Goal: Check status: Check status

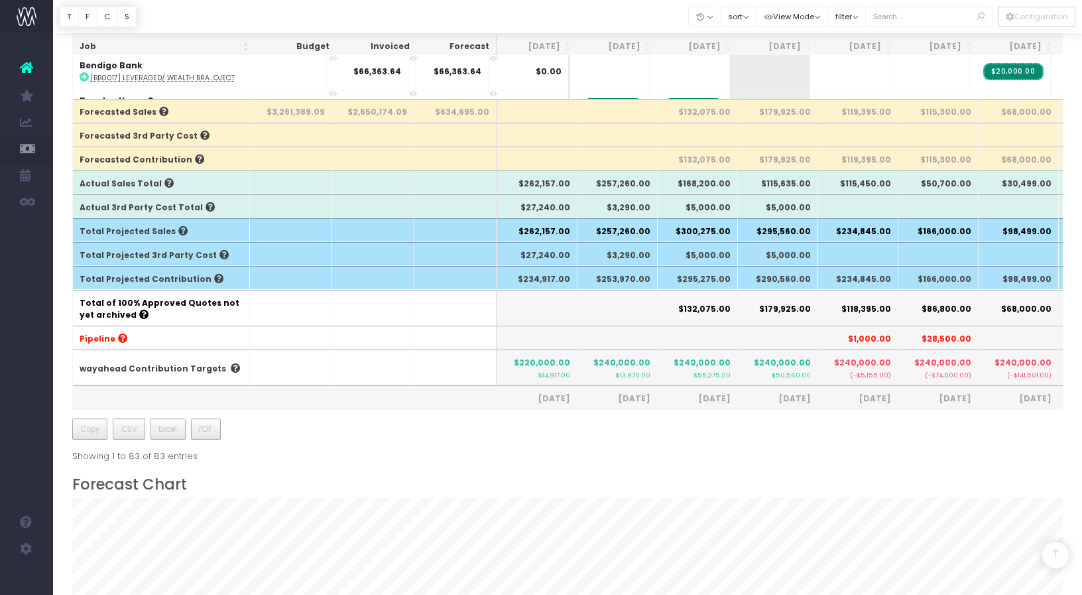
scroll to position [466, 0]
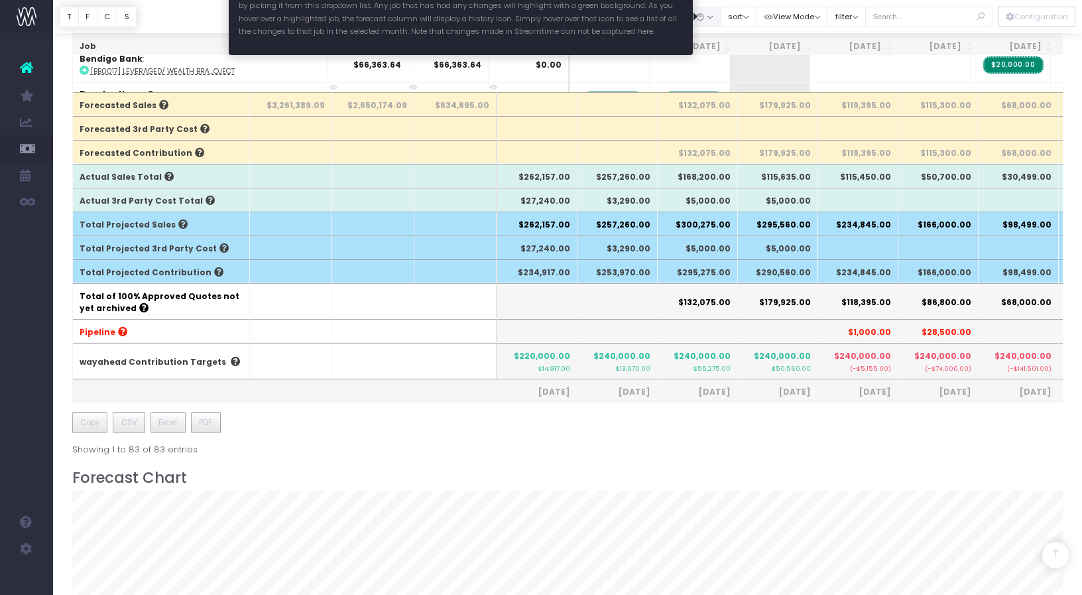
click at [721, 19] on button "button" at bounding box center [704, 17] width 33 height 21
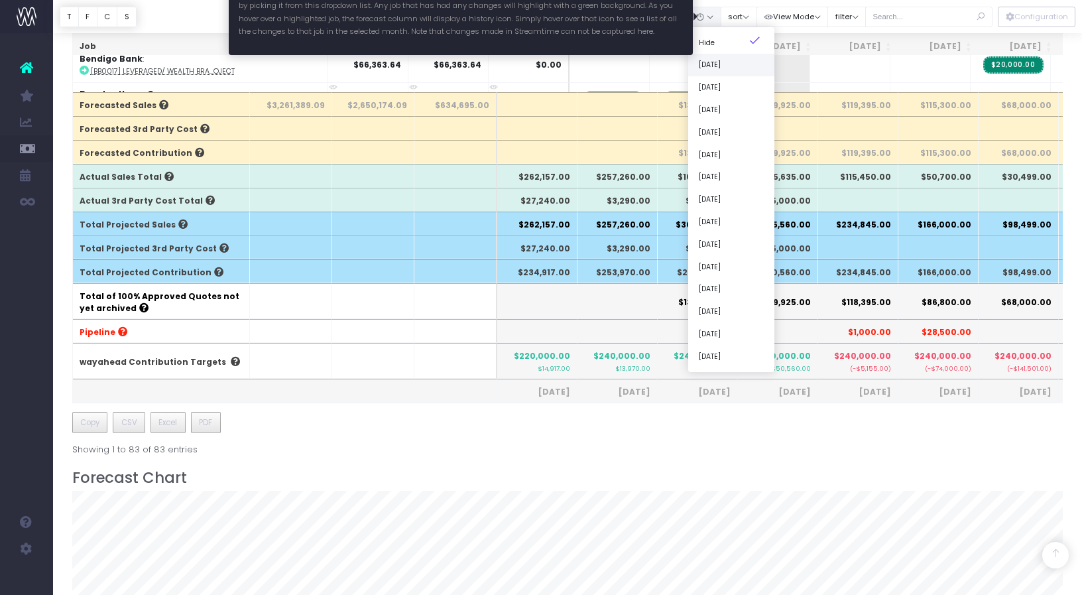
click at [743, 64] on link "[DATE]" at bounding box center [731, 65] width 86 height 23
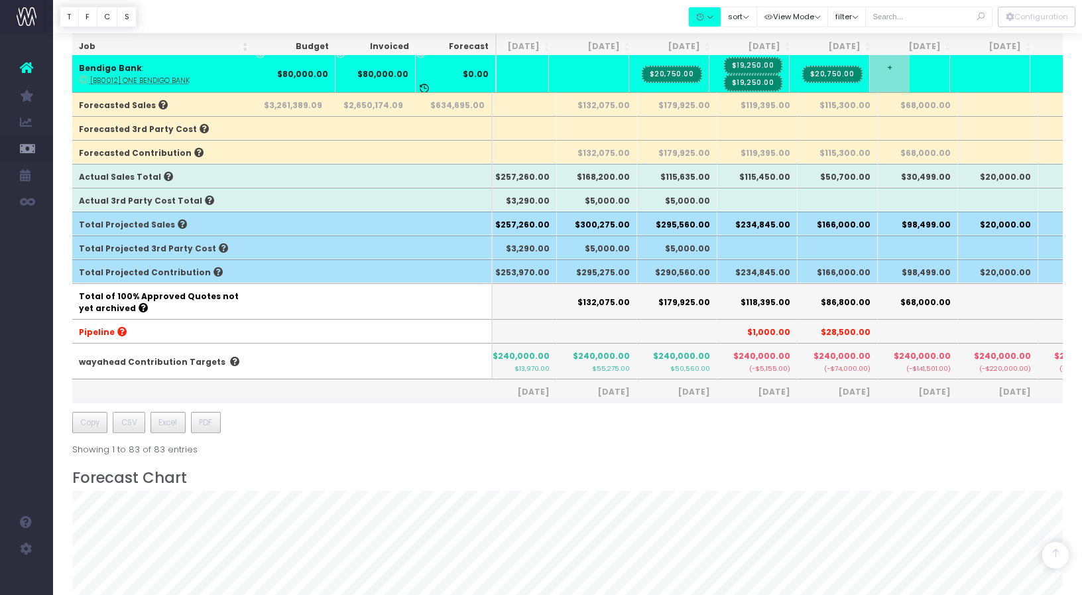
scroll to position [0, 0]
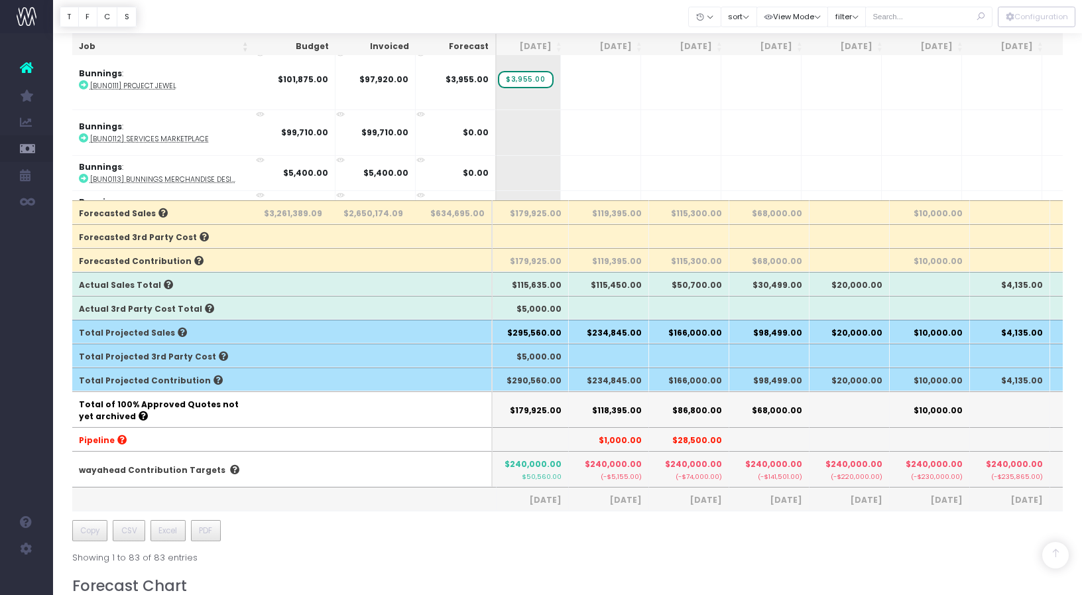
scroll to position [0, 251]
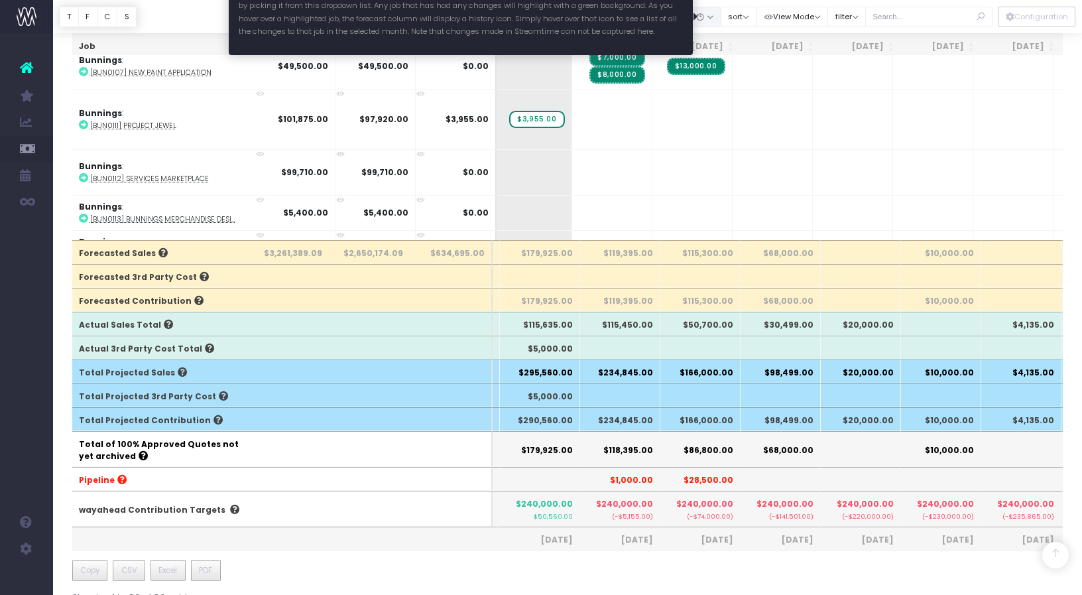
click at [717, 15] on button "button" at bounding box center [704, 17] width 33 height 21
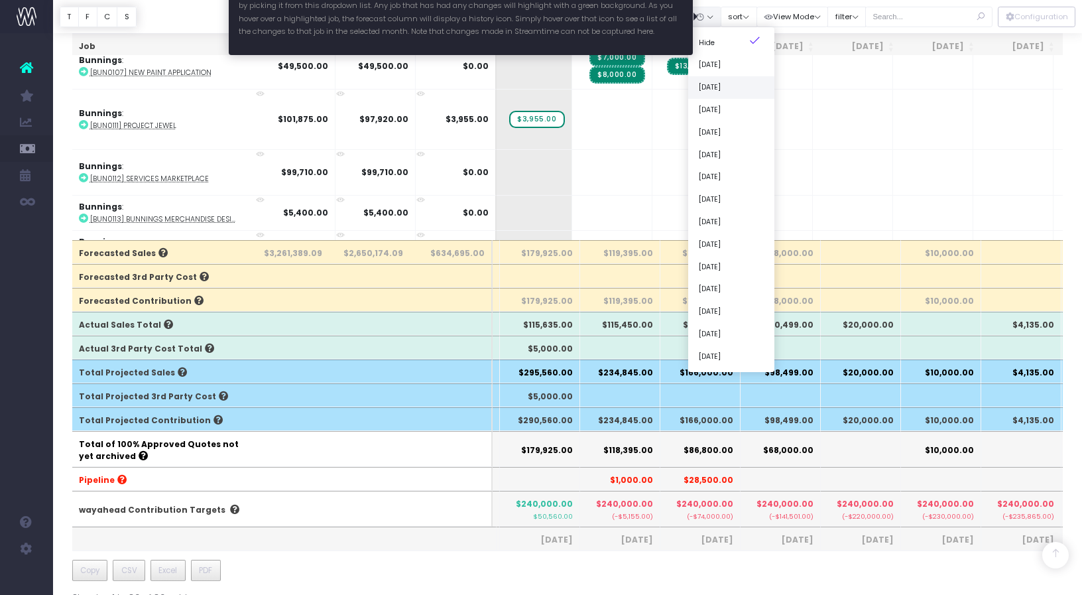
click at [728, 91] on link "[DATE]" at bounding box center [731, 87] width 86 height 23
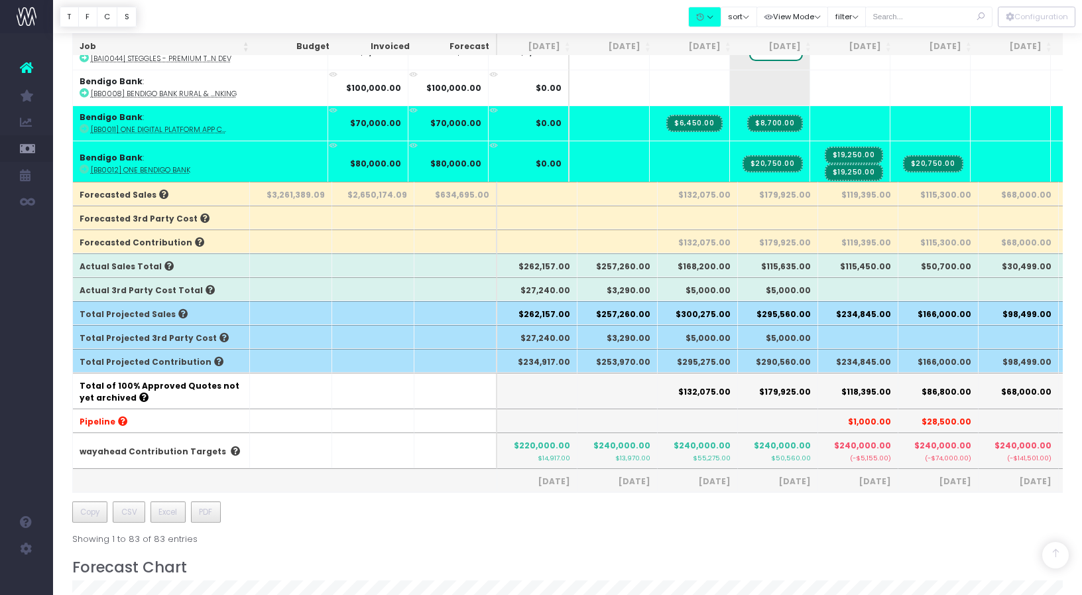
scroll to position [379, 0]
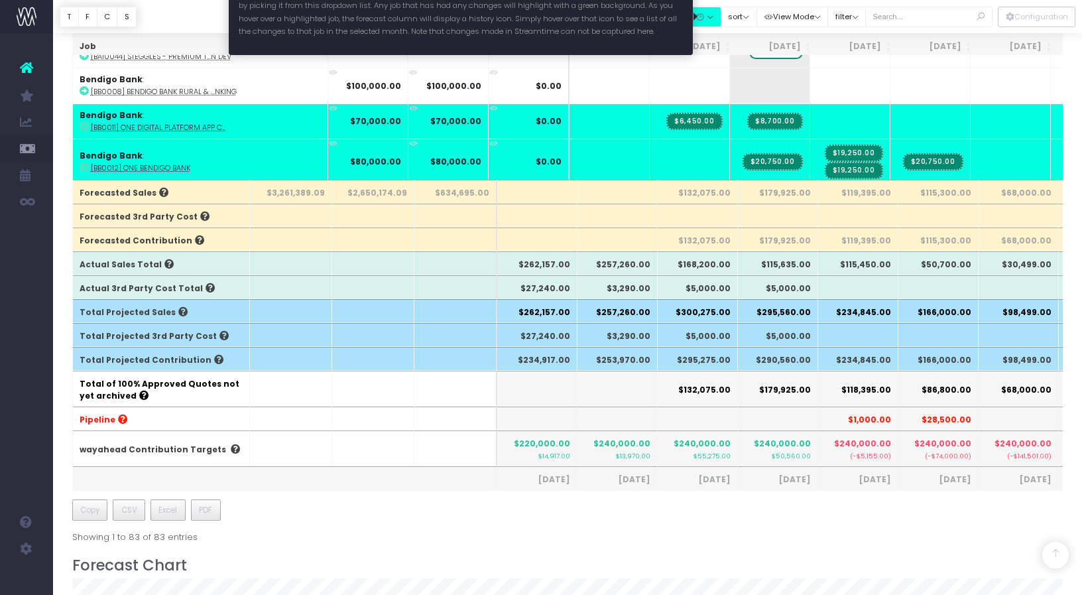
click at [719, 16] on button "button" at bounding box center [704, 17] width 33 height 21
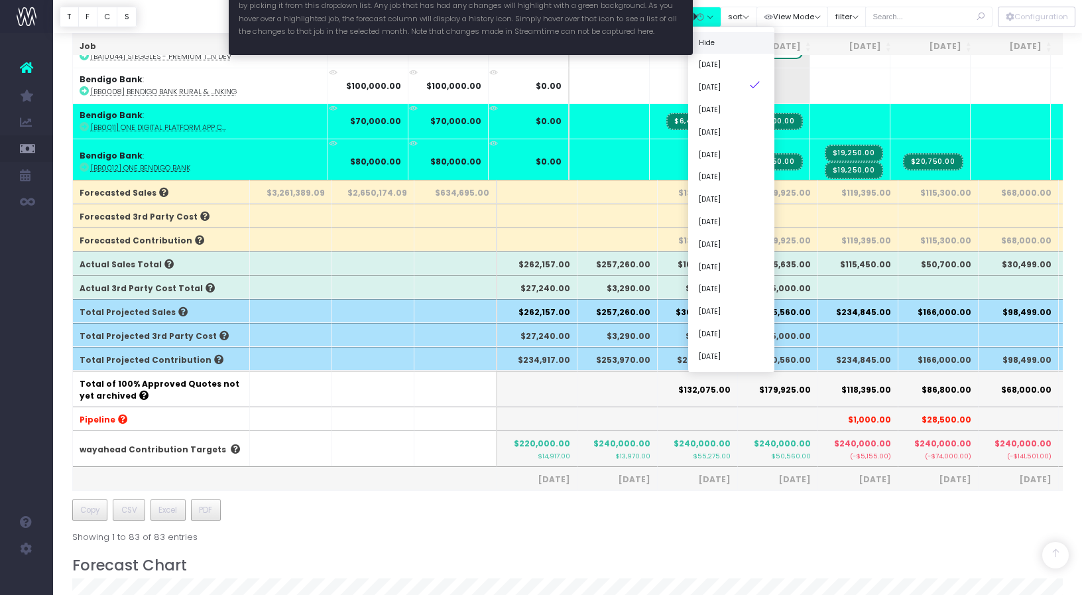
click at [725, 38] on link "Hide" at bounding box center [731, 43] width 86 height 23
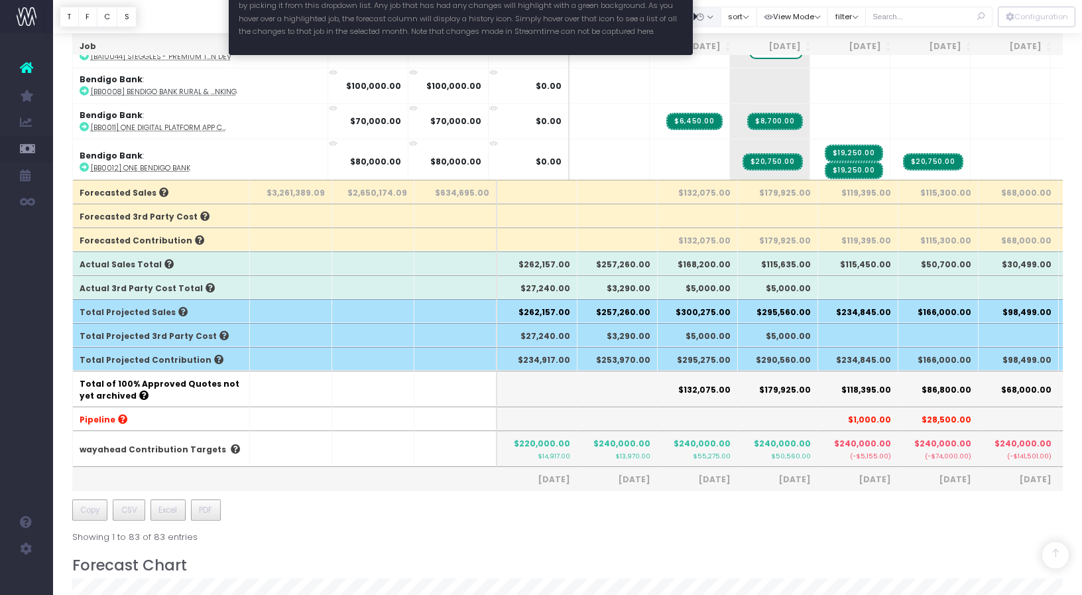
click at [721, 21] on button "button" at bounding box center [704, 17] width 33 height 21
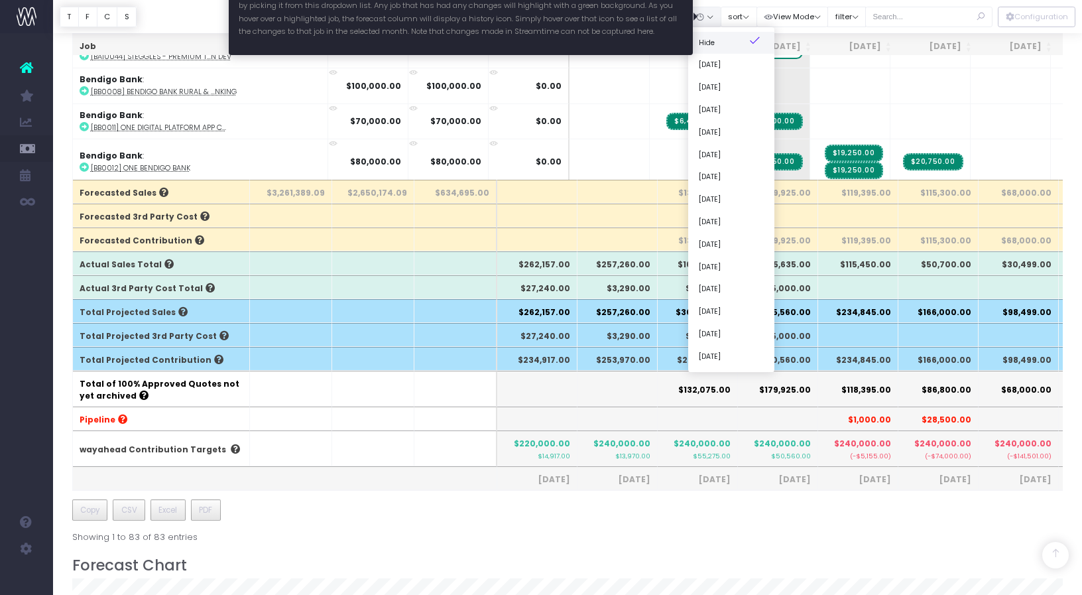
click at [725, 40] on link "Hide" at bounding box center [731, 43] width 86 height 23
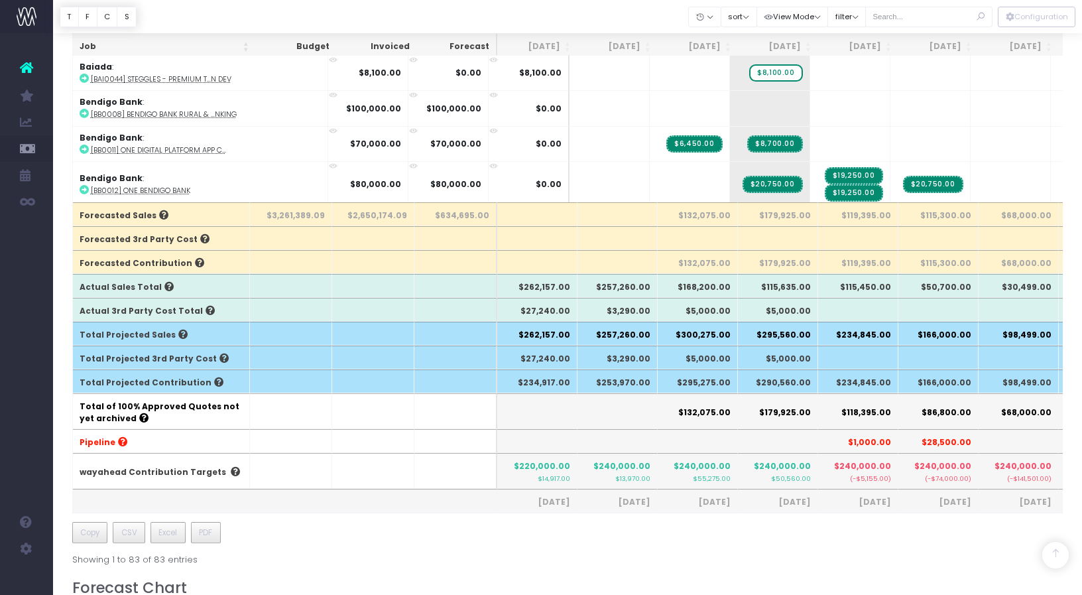
scroll to position [359, 0]
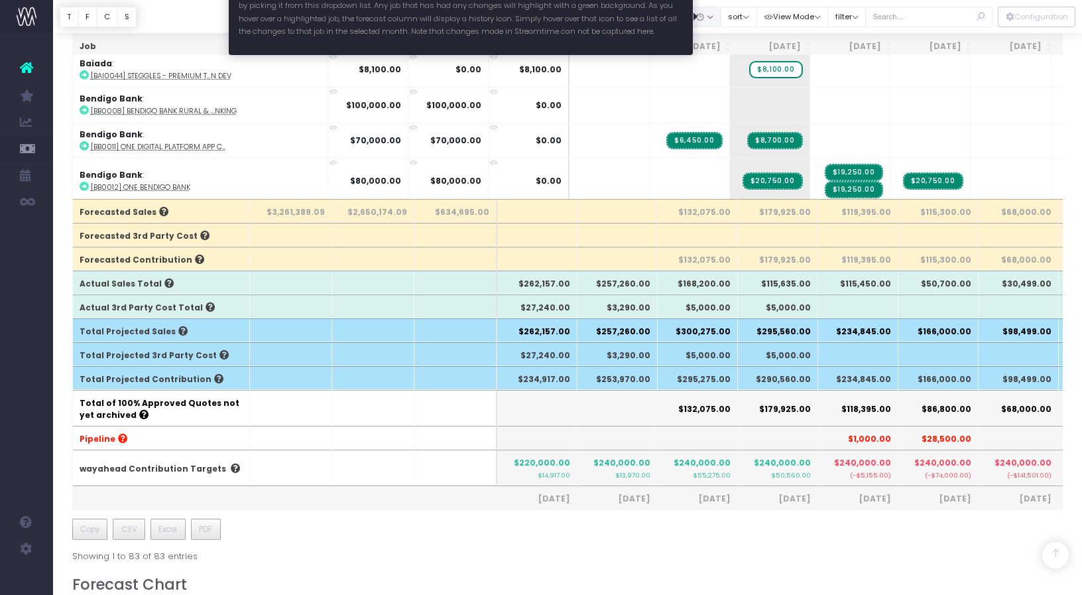
click at [719, 16] on button "button" at bounding box center [704, 17] width 33 height 21
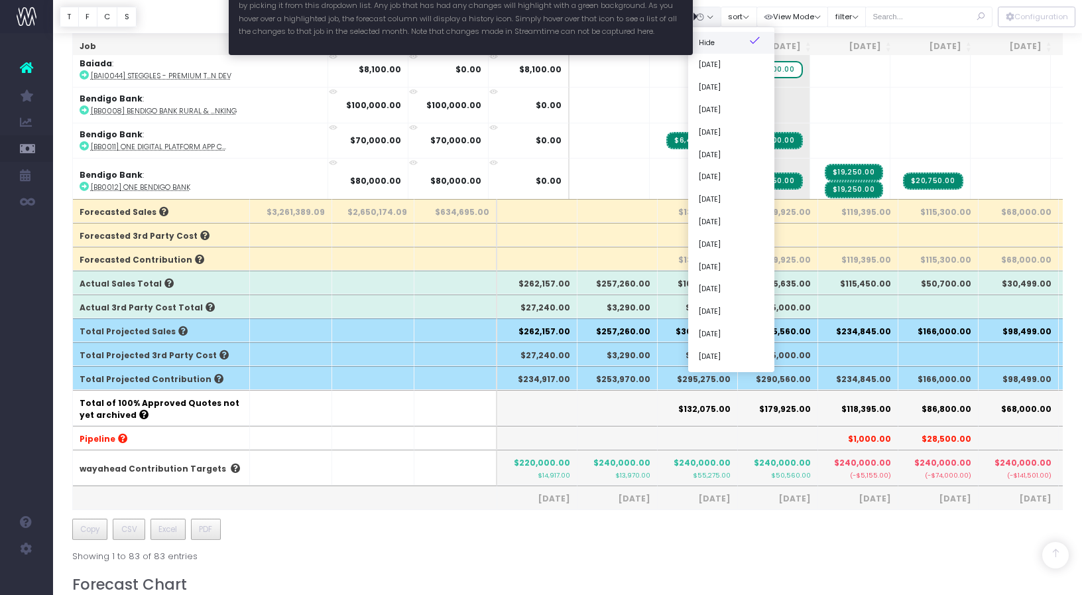
click at [724, 34] on link "Hide" at bounding box center [731, 43] width 86 height 23
